Goal: Check status

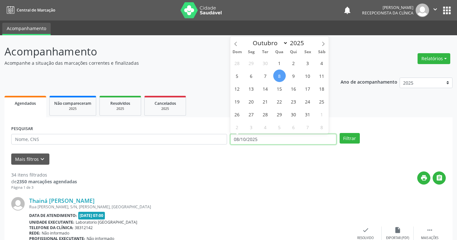
click at [292, 140] on input "08/10/2025" at bounding box center [283, 139] width 106 height 11
click at [280, 64] on span "1" at bounding box center [279, 63] width 13 height 13
type input "01/10/2025"
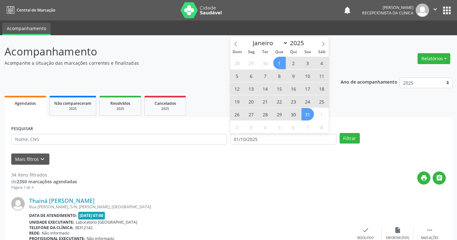
click at [306, 116] on span "31" at bounding box center [307, 114] width 13 height 13
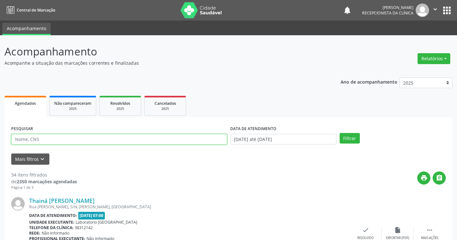
click at [69, 137] on input "text" at bounding box center [119, 139] width 216 height 11
type input "[PERSON_NAME]"
click at [339, 133] on button "Filtrar" at bounding box center [349, 138] width 20 height 11
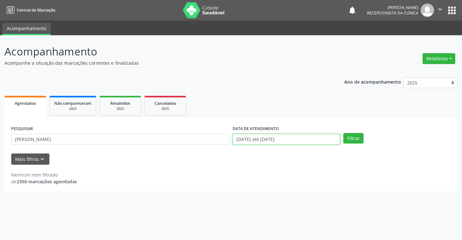
click at [321, 139] on input "[DATE] até [DATE]" at bounding box center [285, 139] width 107 height 11
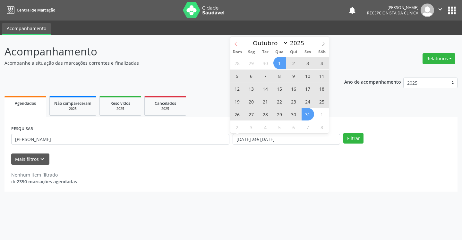
click at [238, 46] on span at bounding box center [235, 42] width 11 height 11
select select "8"
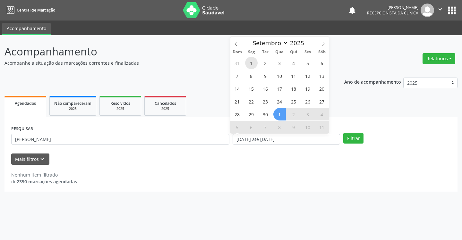
click at [250, 63] on span "1" at bounding box center [251, 63] width 13 height 13
type input "[DATE]"
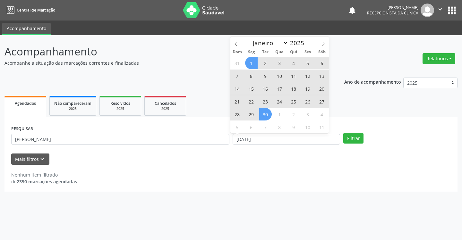
click at [270, 116] on span "30" at bounding box center [265, 114] width 13 height 13
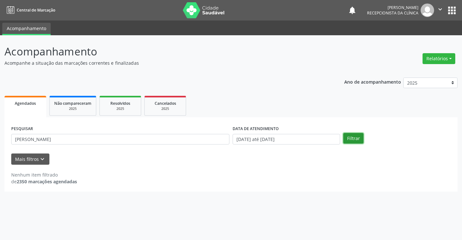
click at [353, 137] on button "Filtrar" at bounding box center [353, 138] width 20 height 11
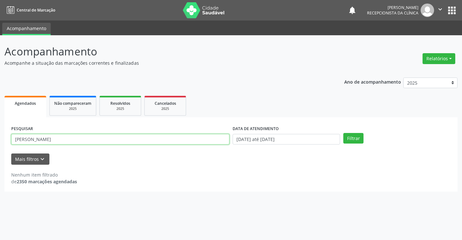
click at [74, 138] on input "[PERSON_NAME]" at bounding box center [120, 139] width 218 height 11
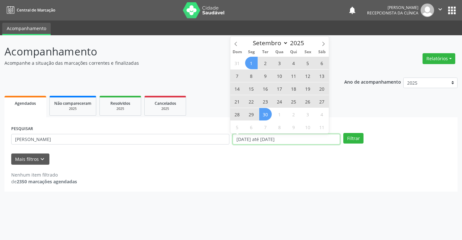
click at [327, 140] on input "[DATE] até [DATE]" at bounding box center [285, 139] width 107 height 11
click at [237, 41] on span at bounding box center [235, 42] width 11 height 11
select select "7"
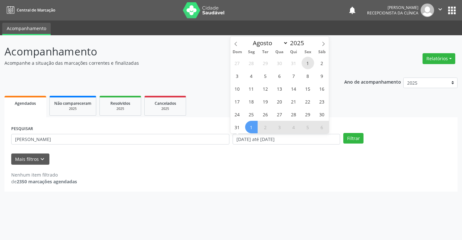
click at [310, 63] on span "1" at bounding box center [307, 63] width 13 height 13
type input "[DATE]"
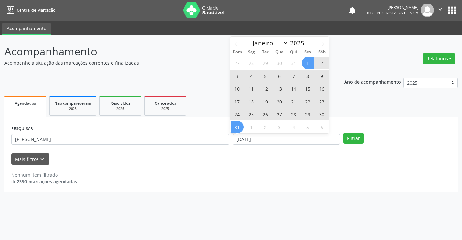
click at [236, 127] on span "31" at bounding box center [237, 127] width 13 height 13
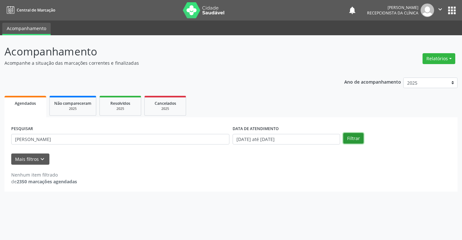
click at [356, 138] on button "Filtrar" at bounding box center [353, 138] width 20 height 11
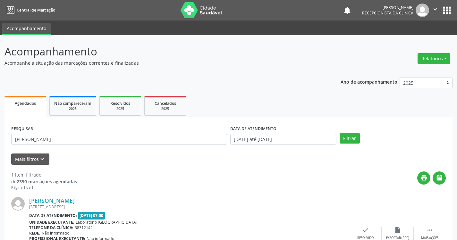
scroll to position [48, 0]
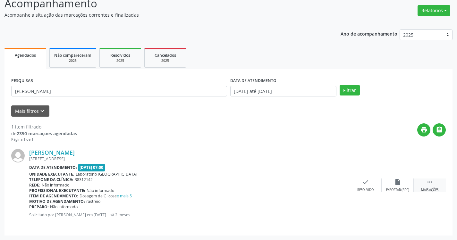
click at [427, 184] on icon "" at bounding box center [429, 182] width 7 height 7
click at [338, 183] on div "print Imprimir" at bounding box center [333, 186] width 32 height 14
click at [302, 186] on div "insert_drive_file Exportar (PDF)" at bounding box center [301, 186] width 32 height 14
